Goal: Navigation & Orientation: Find specific page/section

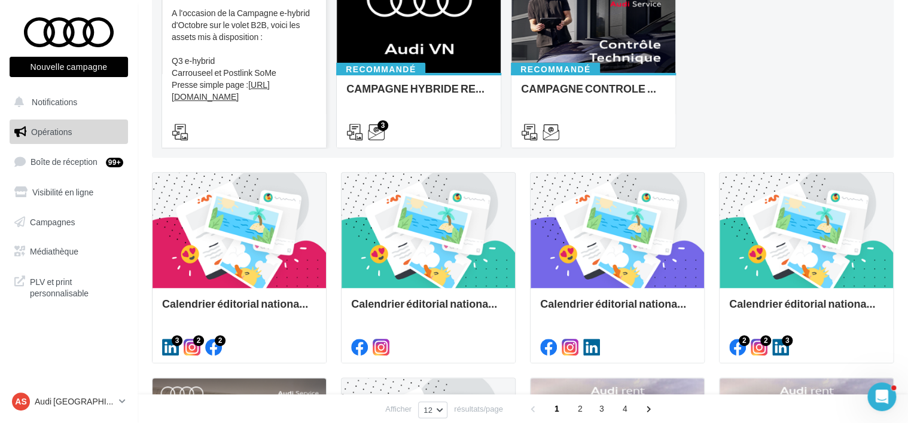
scroll to position [178, 0]
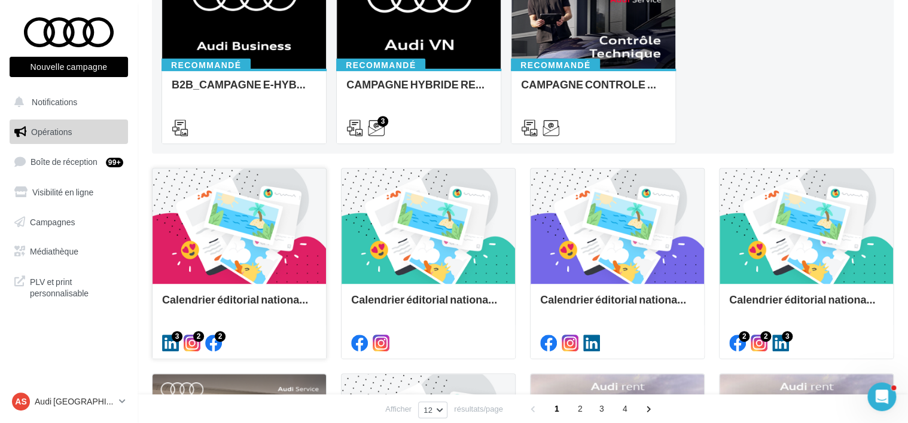
click at [266, 258] on div at bounding box center [238, 227] width 173 height 117
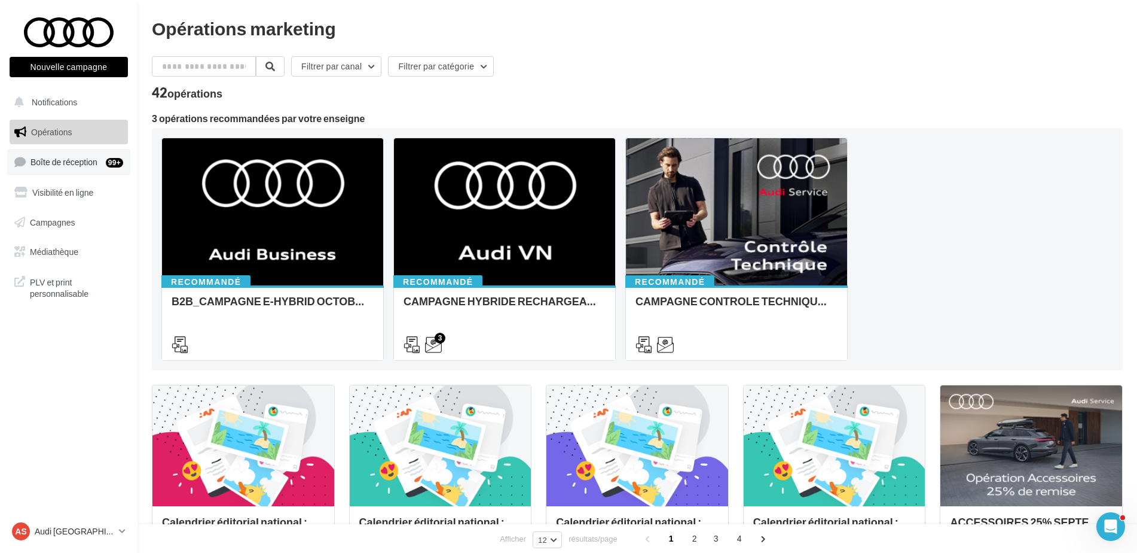
click at [44, 157] on span "Boîte de réception" at bounding box center [63, 162] width 67 height 10
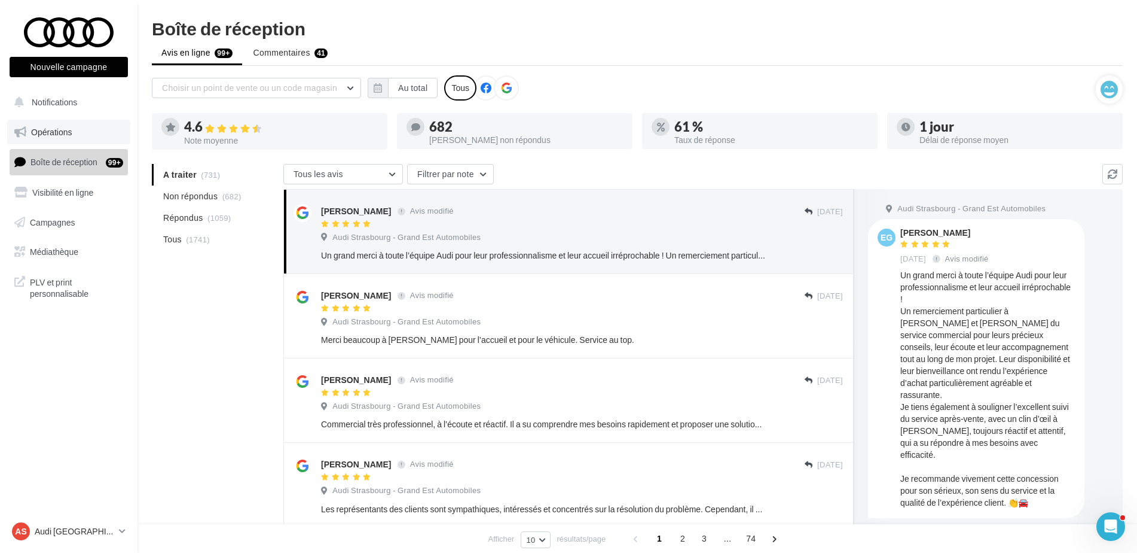
click at [92, 129] on link "Opérations" at bounding box center [68, 132] width 123 height 25
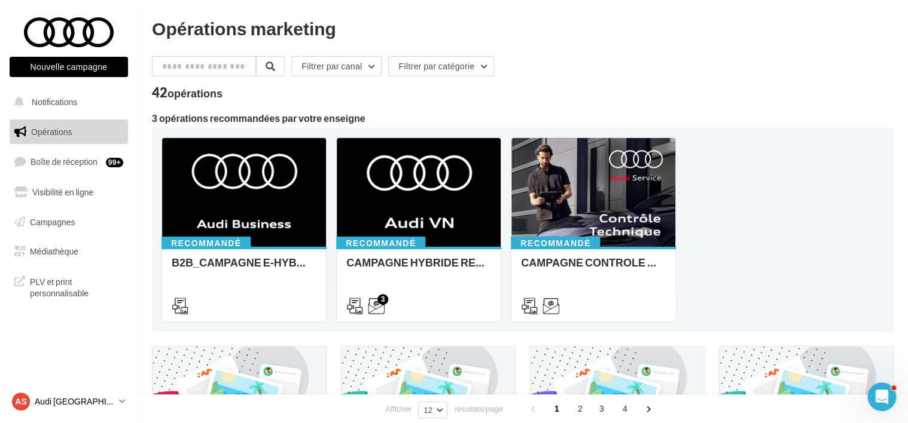
click at [63, 396] on p "Audi [GEOGRAPHIC_DATA]" at bounding box center [75, 402] width 80 height 12
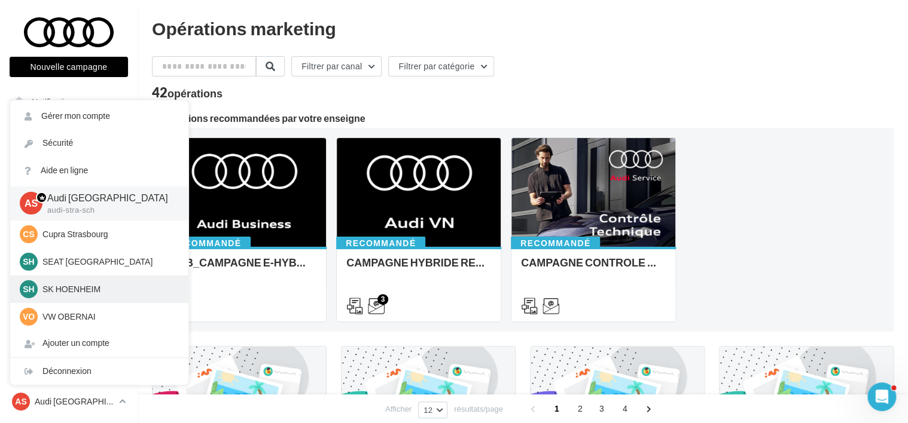
click at [75, 280] on div "SH SK HOENHEIM sk-hoen-tou" at bounding box center [99, 289] width 159 height 18
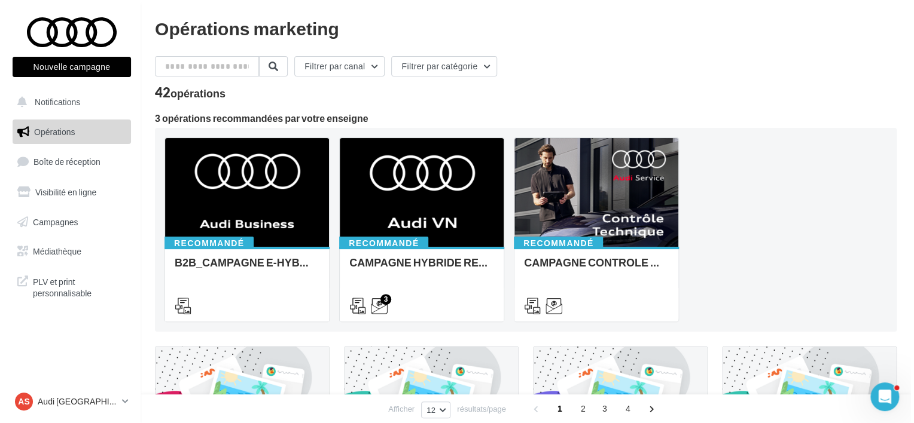
scroll to position [299, 0]
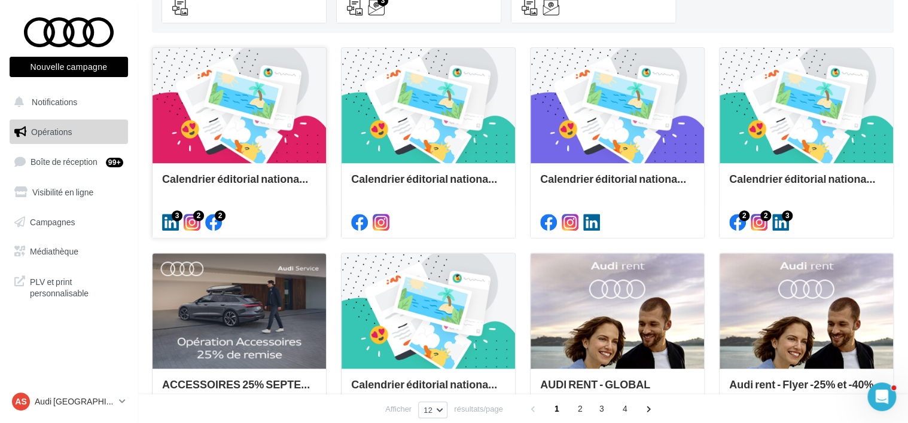
click at [218, 172] on div "Calendrier éditorial national : semaine du 22.09 au 28.09" at bounding box center [238, 200] width 173 height 74
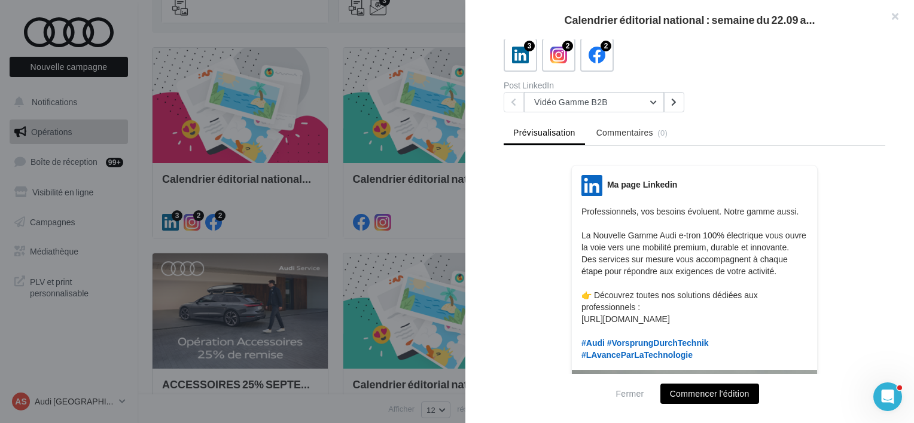
scroll to position [53, 0]
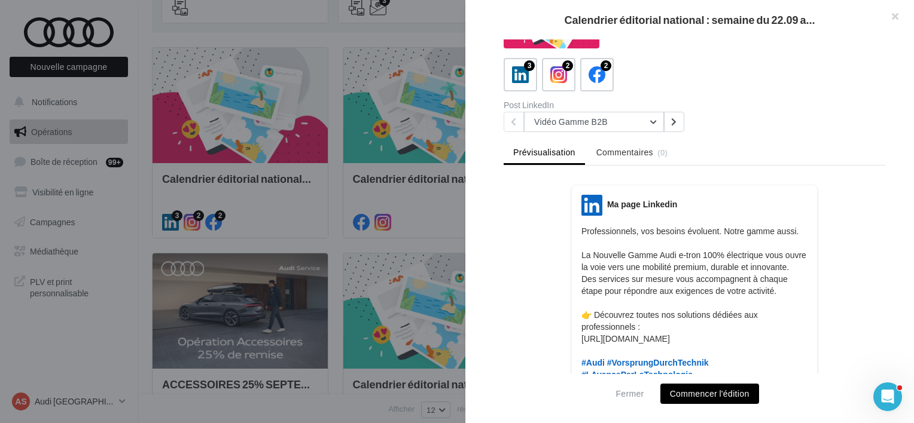
click at [600, 134] on div "Description Non renseignée 3 2 2 Post LinkedIn Vidéo Gamme B2B Vidéo Gamme B2B …" at bounding box center [694, 212] width 458 height 346
click at [603, 127] on button "Vidéo Gamme B2B" at bounding box center [594, 122] width 140 height 20
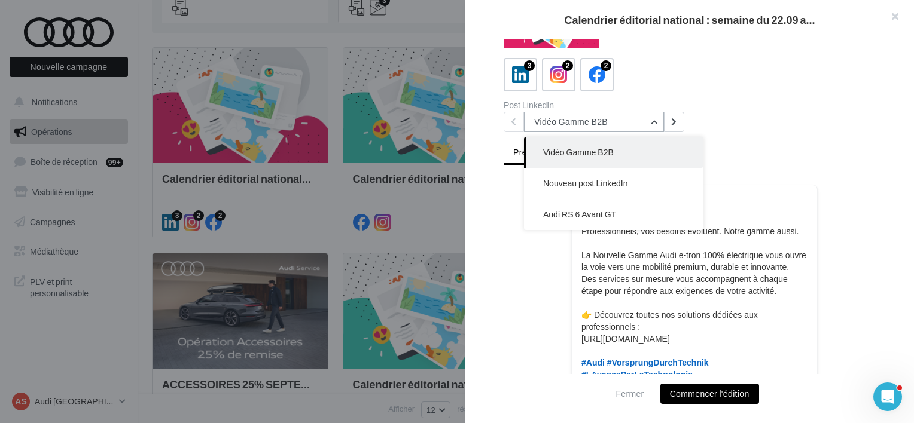
click at [609, 120] on button "Vidéo Gamme B2B" at bounding box center [594, 122] width 140 height 20
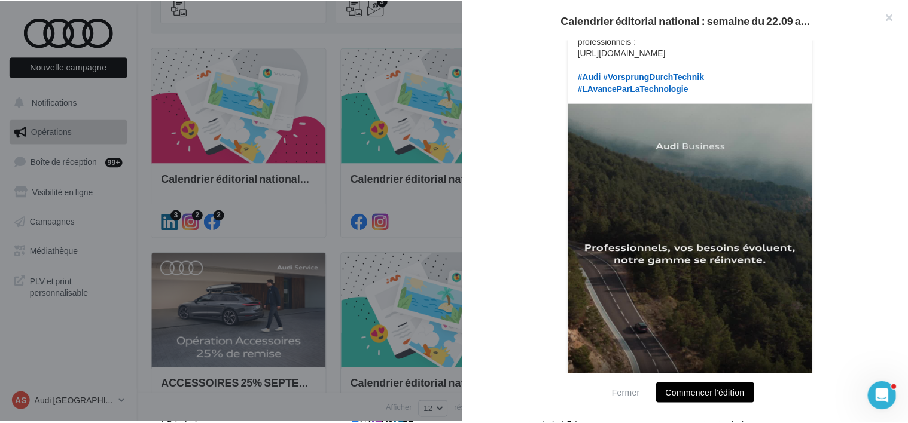
scroll to position [352, 0]
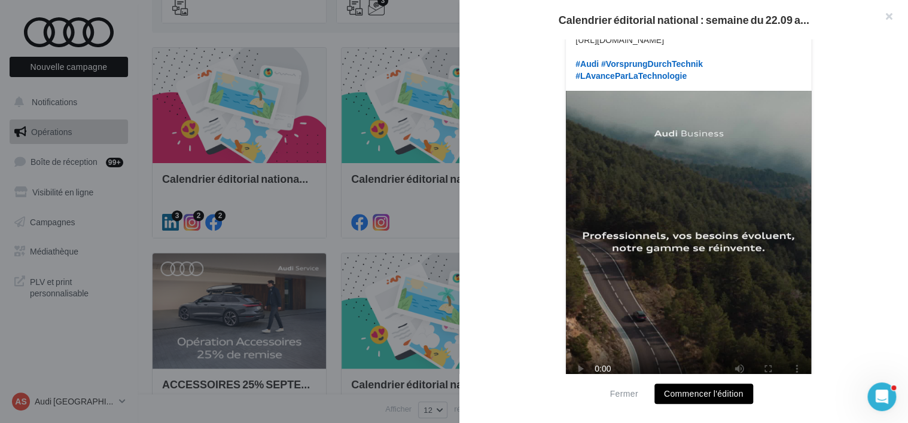
click at [376, 133] on div at bounding box center [454, 211] width 908 height 423
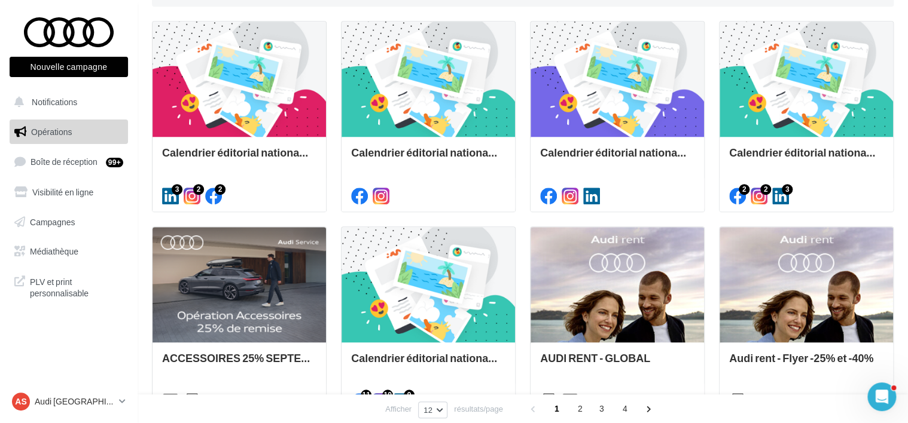
scroll to position [0, 0]
